Goal: Information Seeking & Learning: Learn about a topic

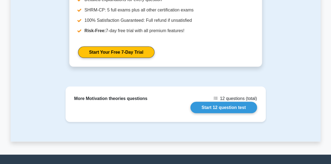
scroll to position [549, 0]
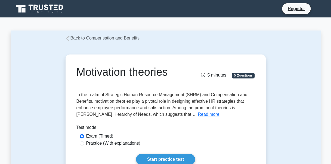
click at [100, 143] on label "Practice (With explanations)" at bounding box center [113, 143] width 54 height 7
click at [84, 143] on input "Practice (With explanations)" at bounding box center [82, 143] width 4 height 4
radio input "true"
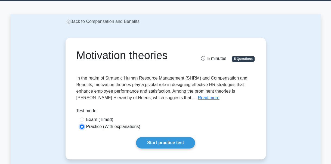
scroll to position [2, 0]
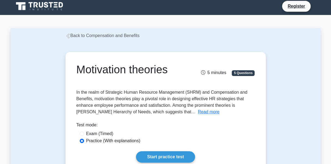
click at [290, 110] on div "Motivation theories 5 minutes 5 Questions Read more Test mode:" at bounding box center [166, 112] width 310 height 147
click at [78, 35] on link "Back to Compensation and Benefits" at bounding box center [103, 35] width 74 height 5
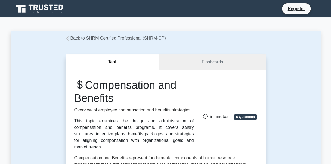
click at [245, 60] on link "Flashcards" at bounding box center [212, 61] width 107 height 15
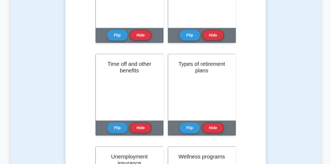
scroll to position [2581, 0]
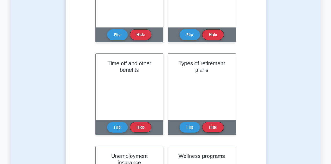
click at [118, 128] on button "Flip" at bounding box center [117, 127] width 20 height 11
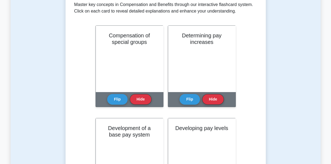
scroll to position [0, 0]
